Goal: Information Seeking & Learning: Learn about a topic

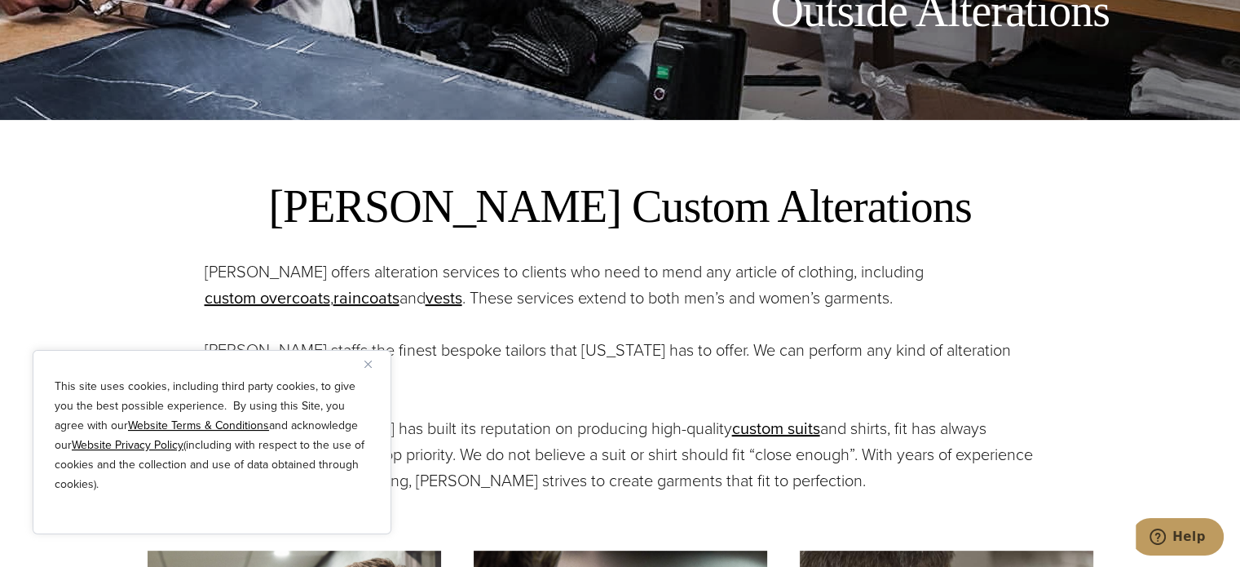
click at [369, 364] on img "Close" at bounding box center [368, 363] width 7 height 7
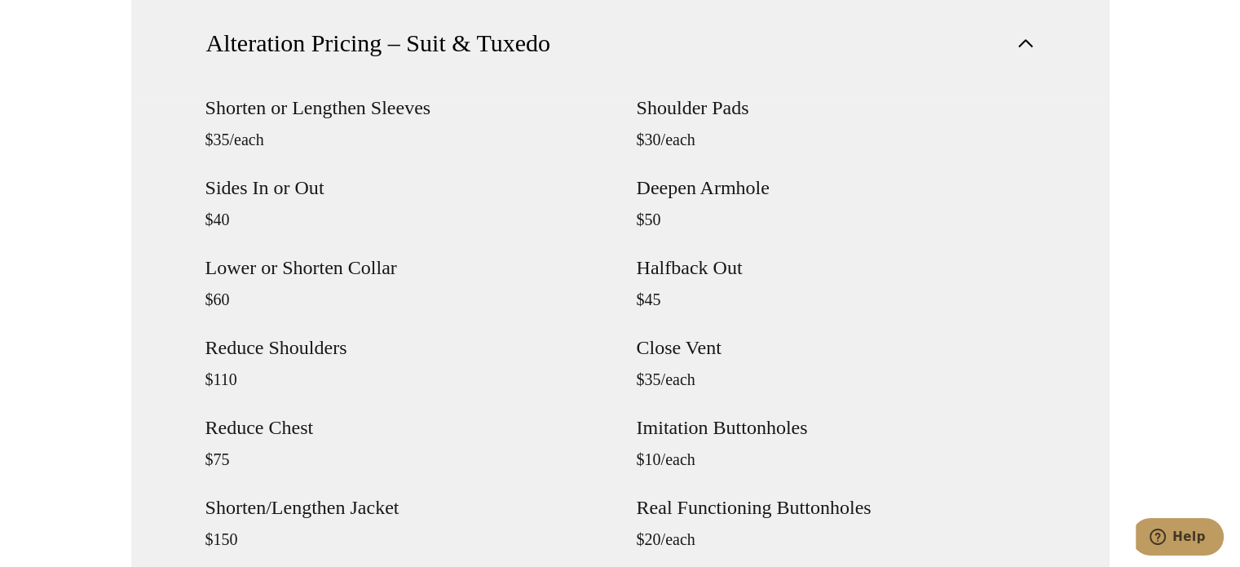
scroll to position [1439, 0]
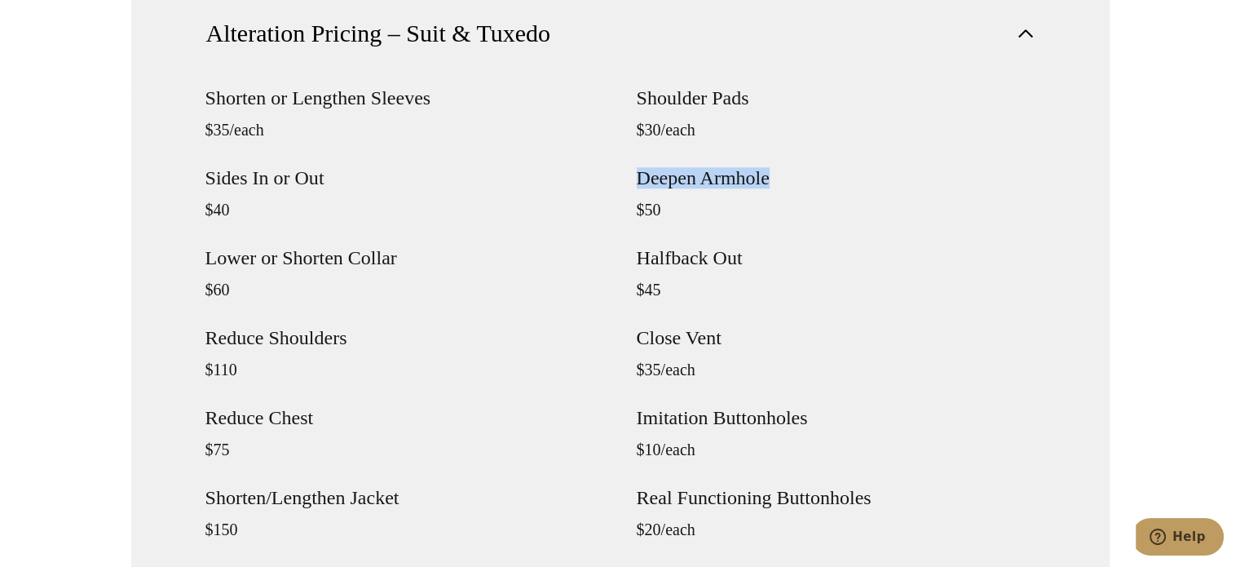
drag, startPoint x: 641, startPoint y: 175, endPoint x: 795, endPoint y: 172, distance: 154.2
click at [795, 172] on h4 "Deepen Armhole" at bounding box center [836, 178] width 399 height 20
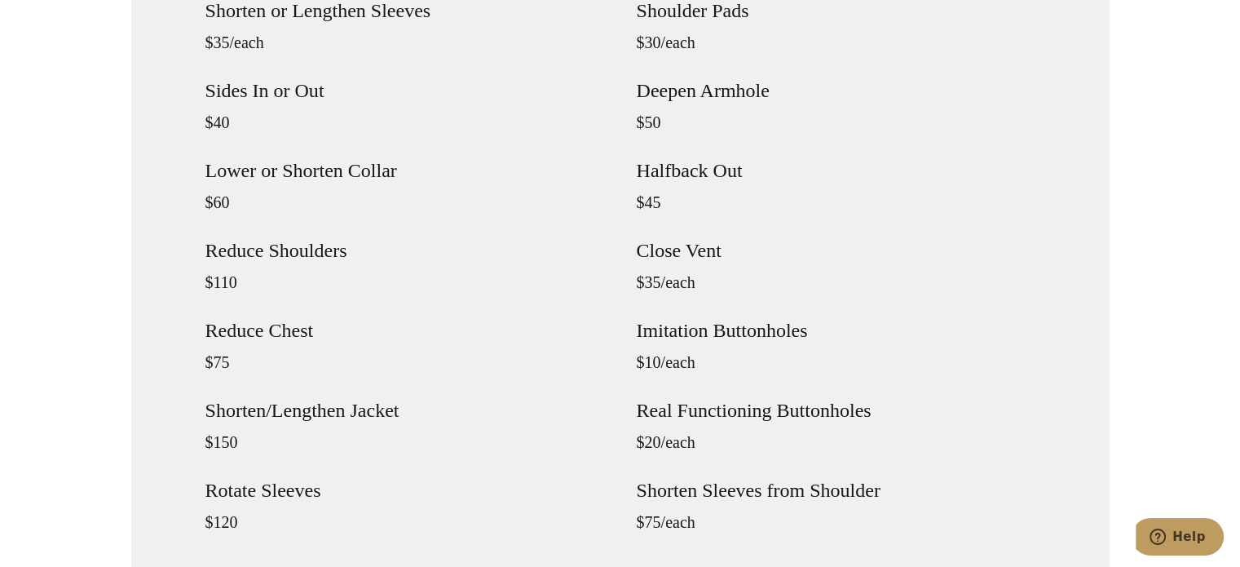
scroll to position [1527, 0]
drag, startPoint x: 636, startPoint y: 255, endPoint x: 749, endPoint y: 250, distance: 112.7
click at [749, 250] on h4 "Close Vent" at bounding box center [836, 250] width 399 height 20
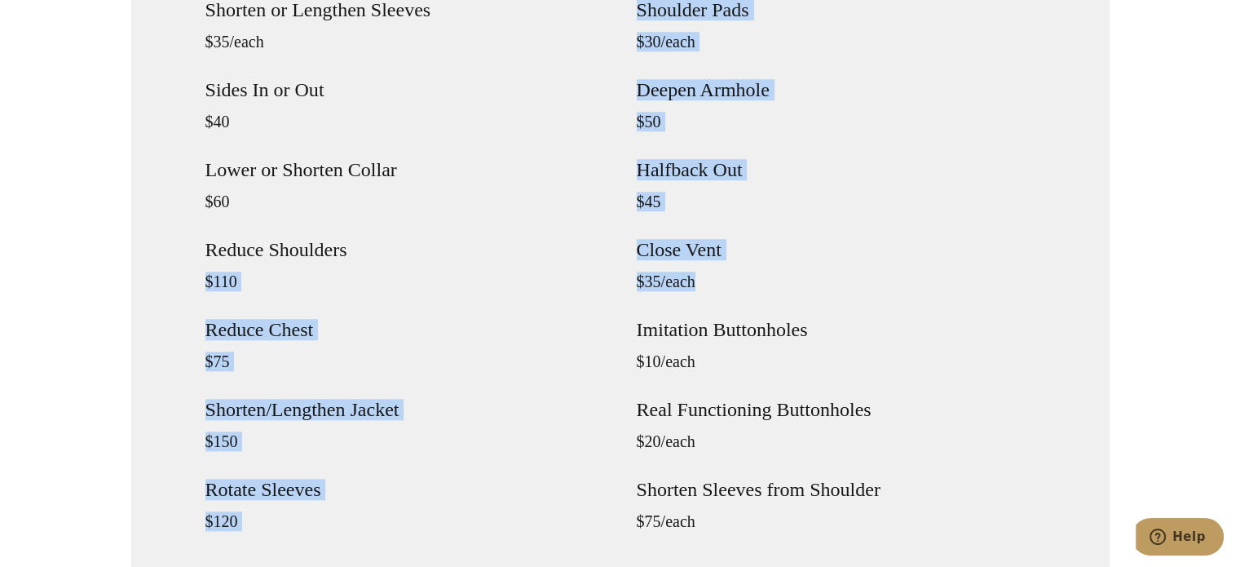
drag, startPoint x: 708, startPoint y: 285, endPoint x: 602, endPoint y: 221, distance: 123.6
click at [602, 221] on div "Shorten or Lengthen Sleeves $35/each Sides In or Out $40 Lower or Shorten Colla…" at bounding box center [621, 279] width 830 height 559
click at [635, 259] on div "Shorten or Lengthen Sleeves $35/each Sides In or Out $40 Lower or Shorten Colla…" at bounding box center [621, 279] width 830 height 559
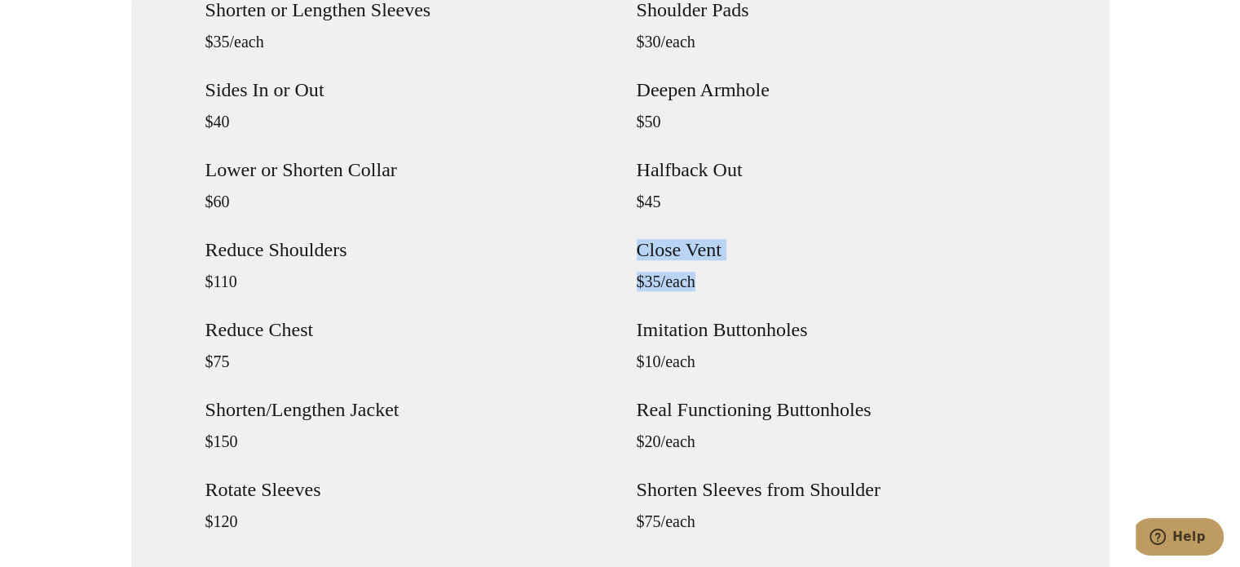
drag, startPoint x: 633, startPoint y: 242, endPoint x: 710, endPoint y: 272, distance: 82.1
click at [710, 272] on div "Shorten or Lengthen Sleeves $35/each Sides In or Out $40 Lower or Shorten Colla…" at bounding box center [621, 279] width 830 height 559
click at [710, 272] on p "$35/each" at bounding box center [836, 282] width 399 height 20
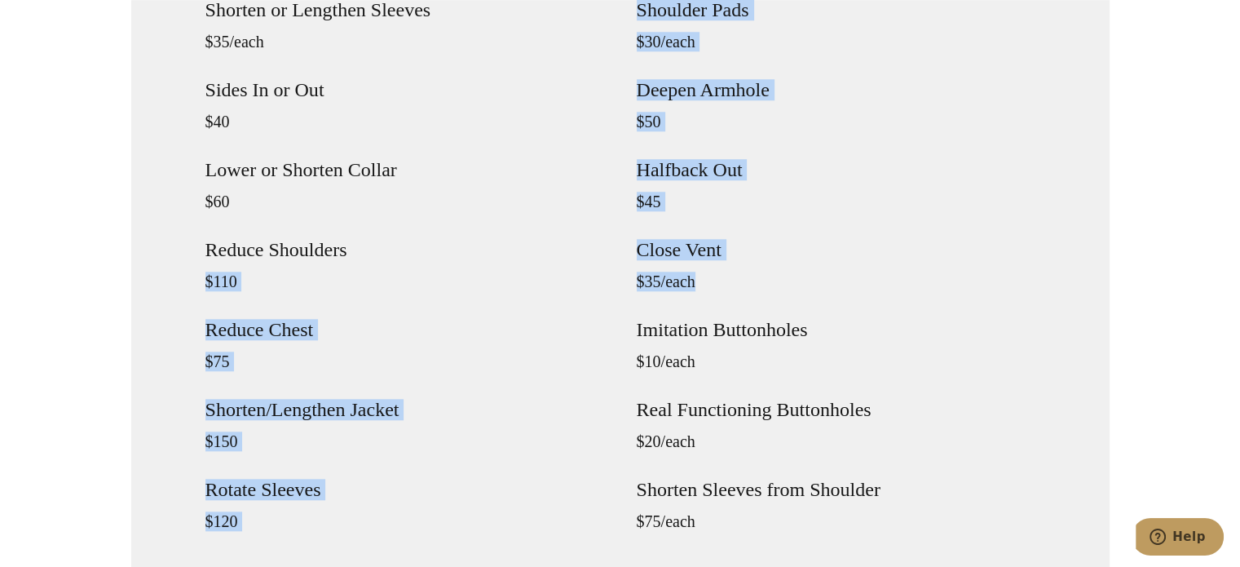
drag, startPoint x: 617, startPoint y: 247, endPoint x: 710, endPoint y: 276, distance: 96.7
click at [710, 276] on div "Shorten or Lengthen Sleeves $35/each Sides In or Out $40 Lower or Shorten Colla…" at bounding box center [621, 279] width 830 height 559
click at [710, 276] on p "$35/each" at bounding box center [836, 282] width 399 height 20
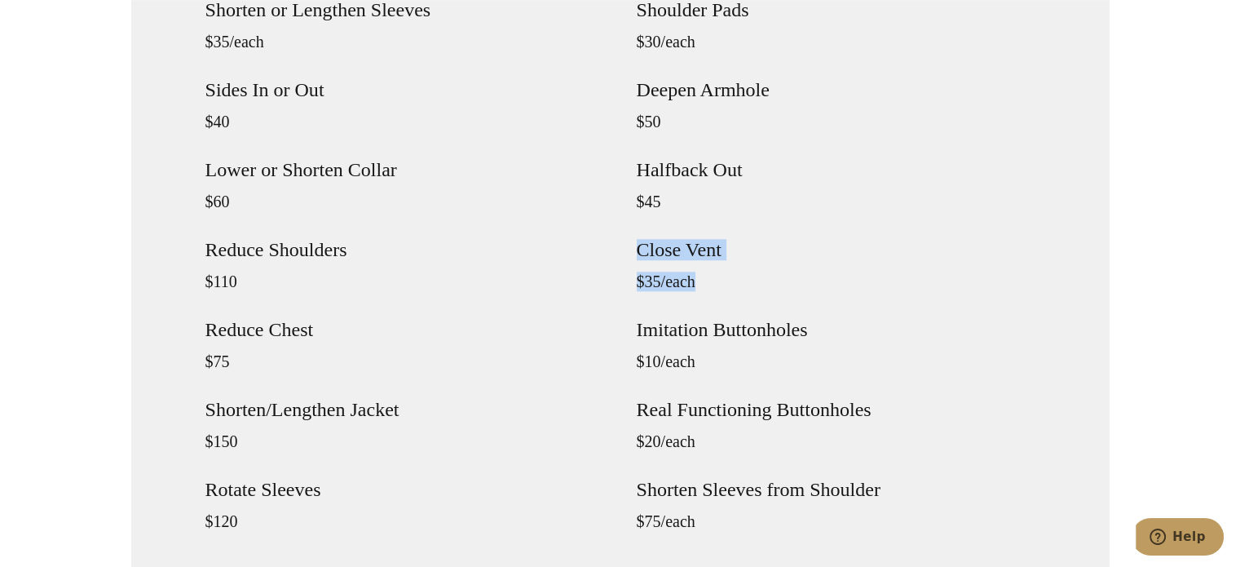
drag, startPoint x: 710, startPoint y: 276, endPoint x: 633, endPoint y: 252, distance: 80.5
click at [633, 252] on div "Shorten or Lengthen Sleeves $35/each Sides In or Out $40 Lower or Shorten Colla…" at bounding box center [621, 279] width 830 height 559
drag, startPoint x: 626, startPoint y: 245, endPoint x: 705, endPoint y: 271, distance: 82.5
click at [705, 271] on div "Shorten or Lengthen Sleeves $35/each Sides In or Out $40 Lower or Shorten Colla…" at bounding box center [621, 279] width 830 height 559
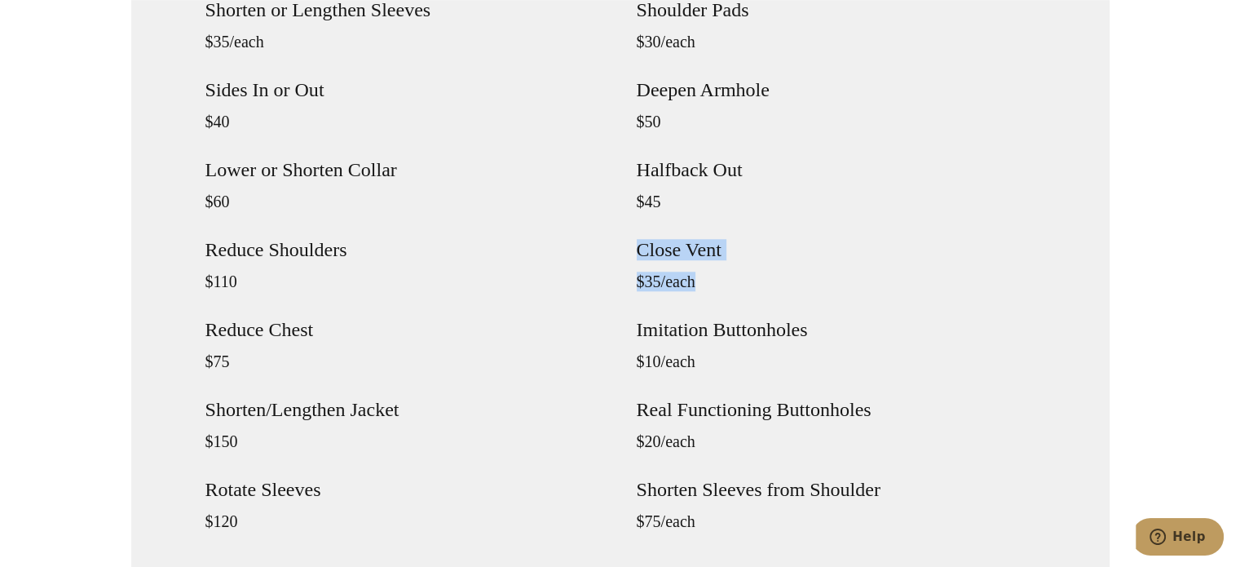
click at [705, 272] on p "$35/each" at bounding box center [836, 282] width 399 height 20
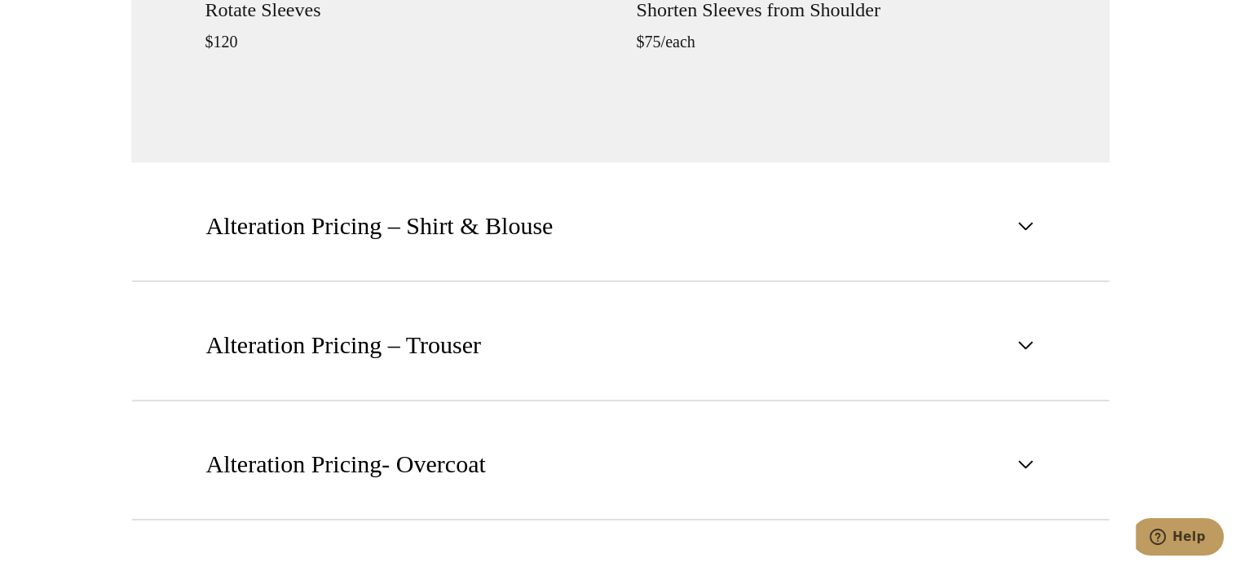
scroll to position [2010, 0]
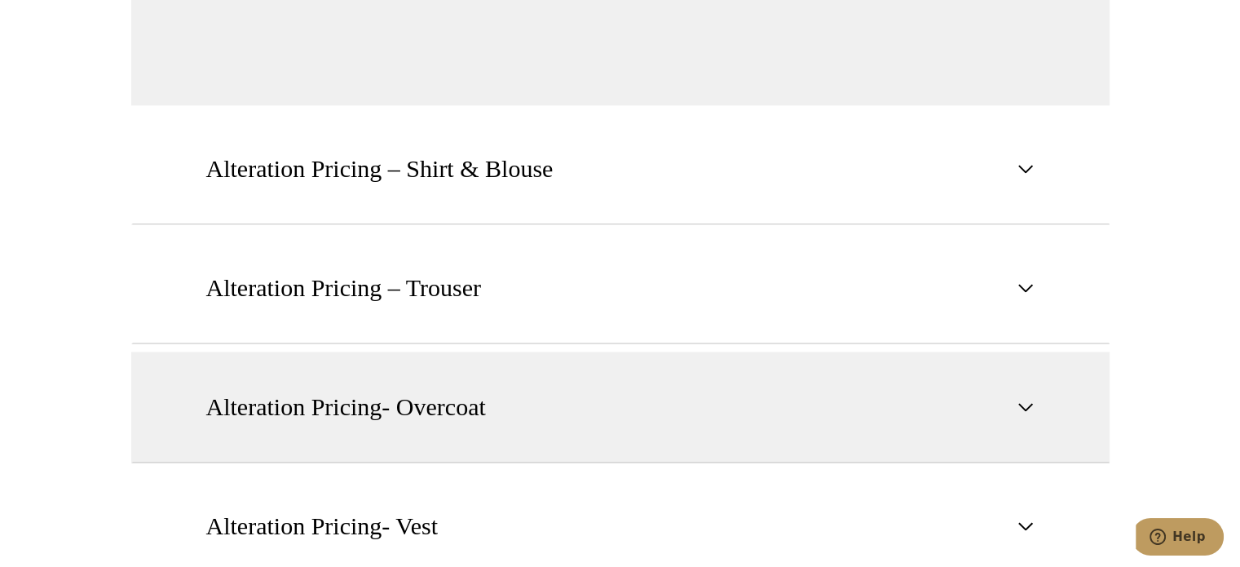
click at [585, 377] on button "Alteration Pricing- Overcoat" at bounding box center [620, 407] width 979 height 111
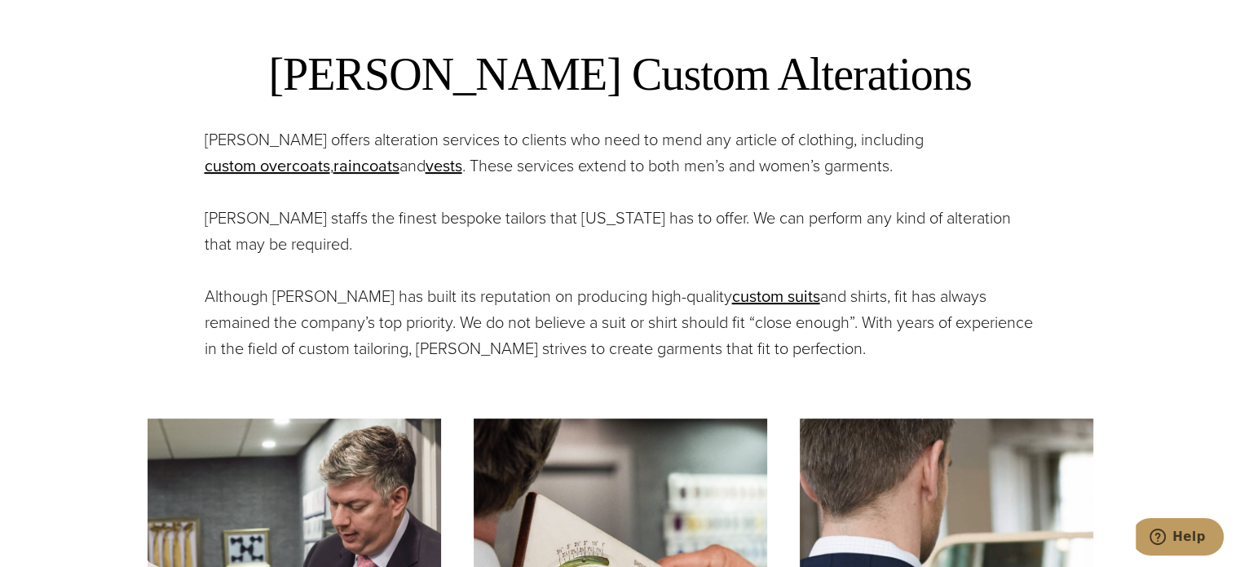
scroll to position [577, 0]
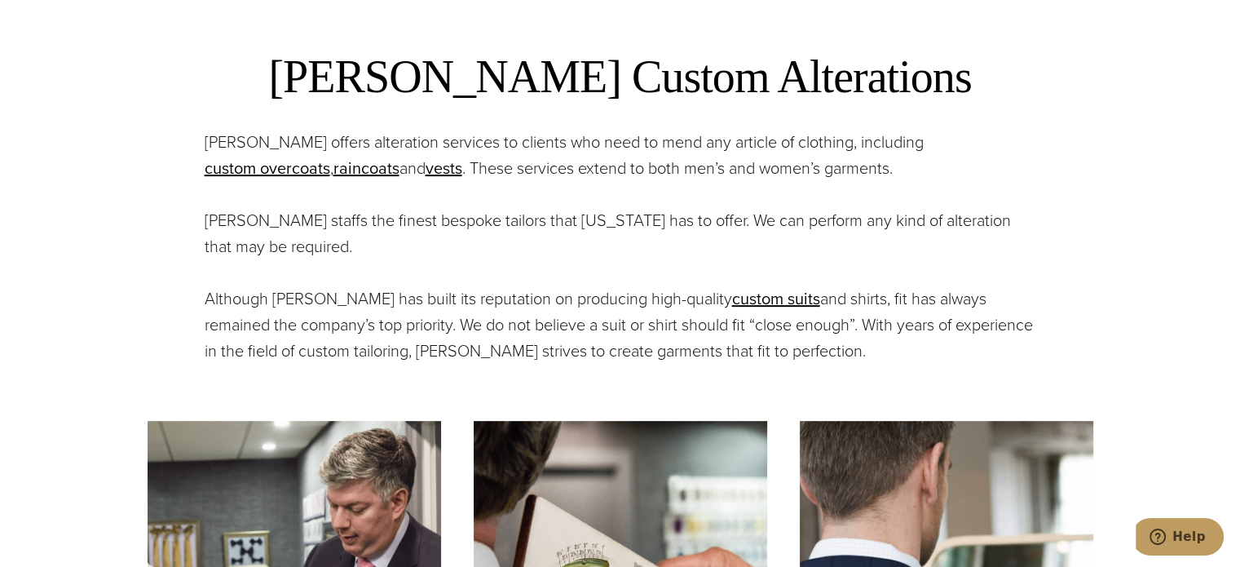
click at [612, 189] on div "[PERSON_NAME] Custom Alterations [PERSON_NAME] offers alteration services to cl…" at bounding box center [621, 205] width 832 height 316
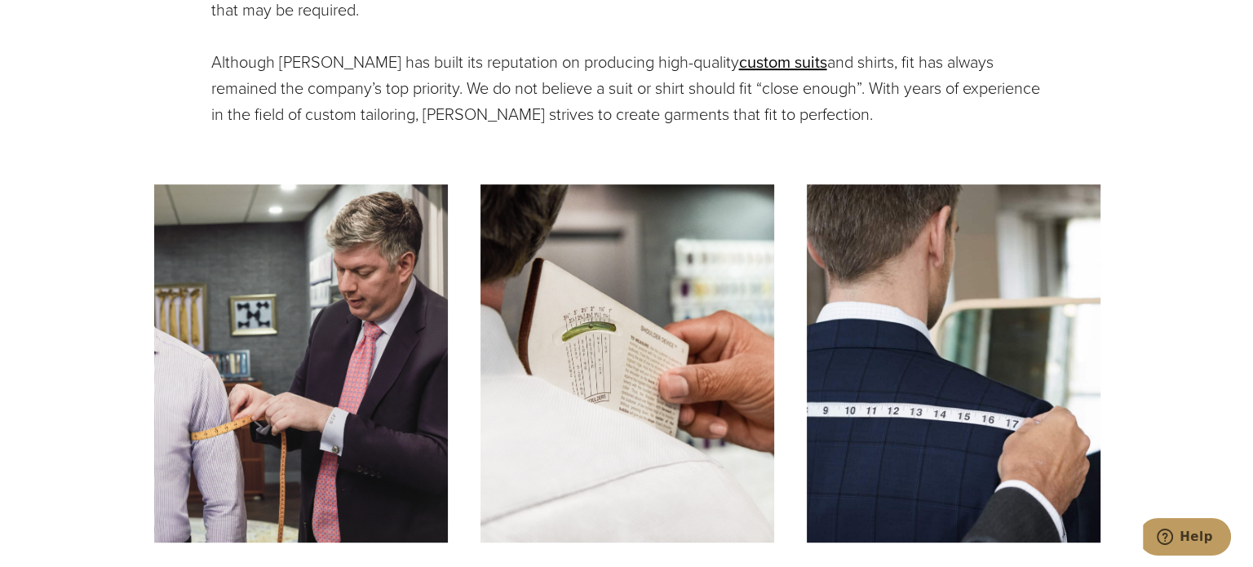
scroll to position [832, 0]
